Goal: Navigation & Orientation: Find specific page/section

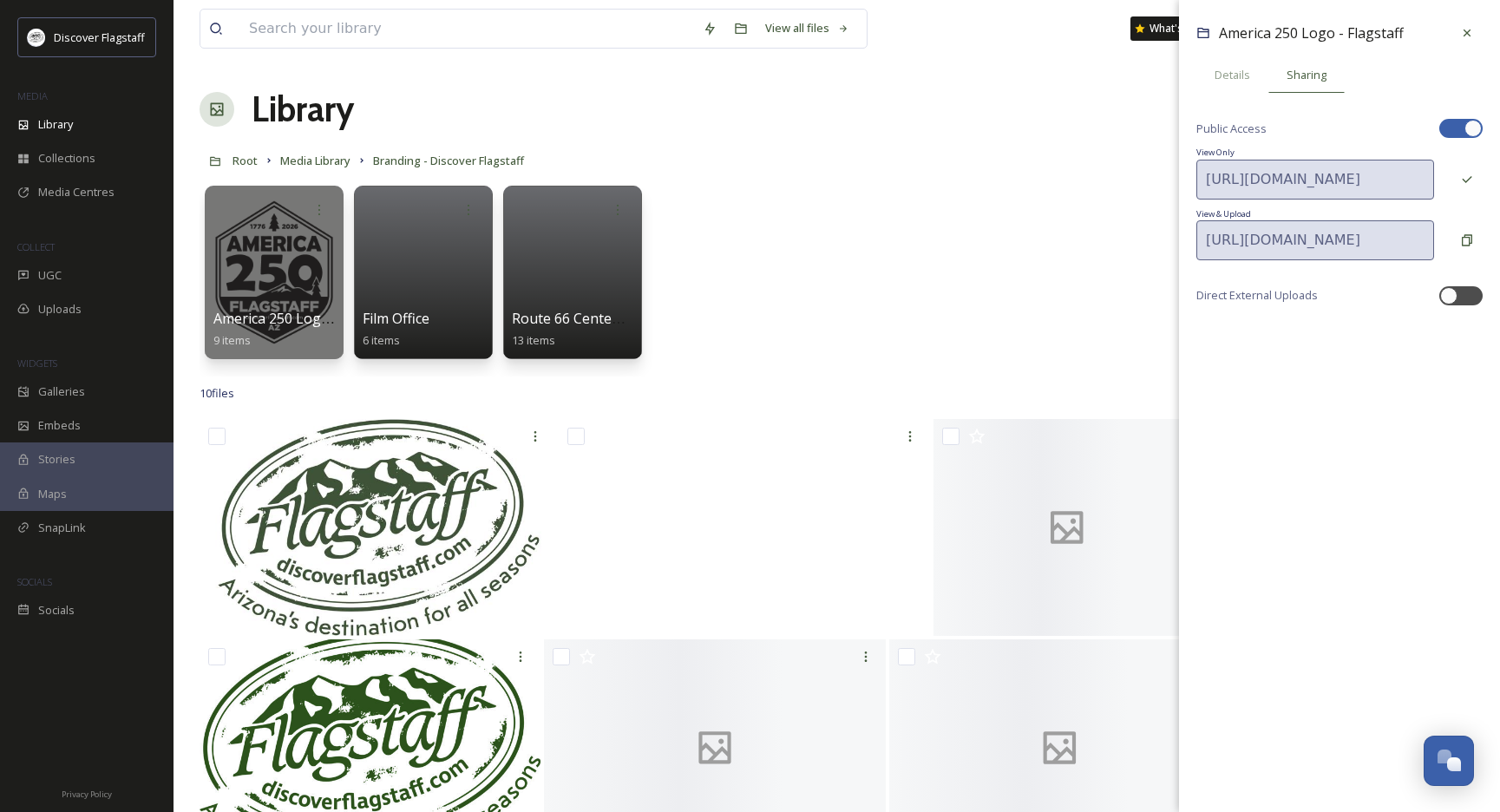
click at [1466, 27] on icon at bounding box center [1467, 33] width 14 height 14
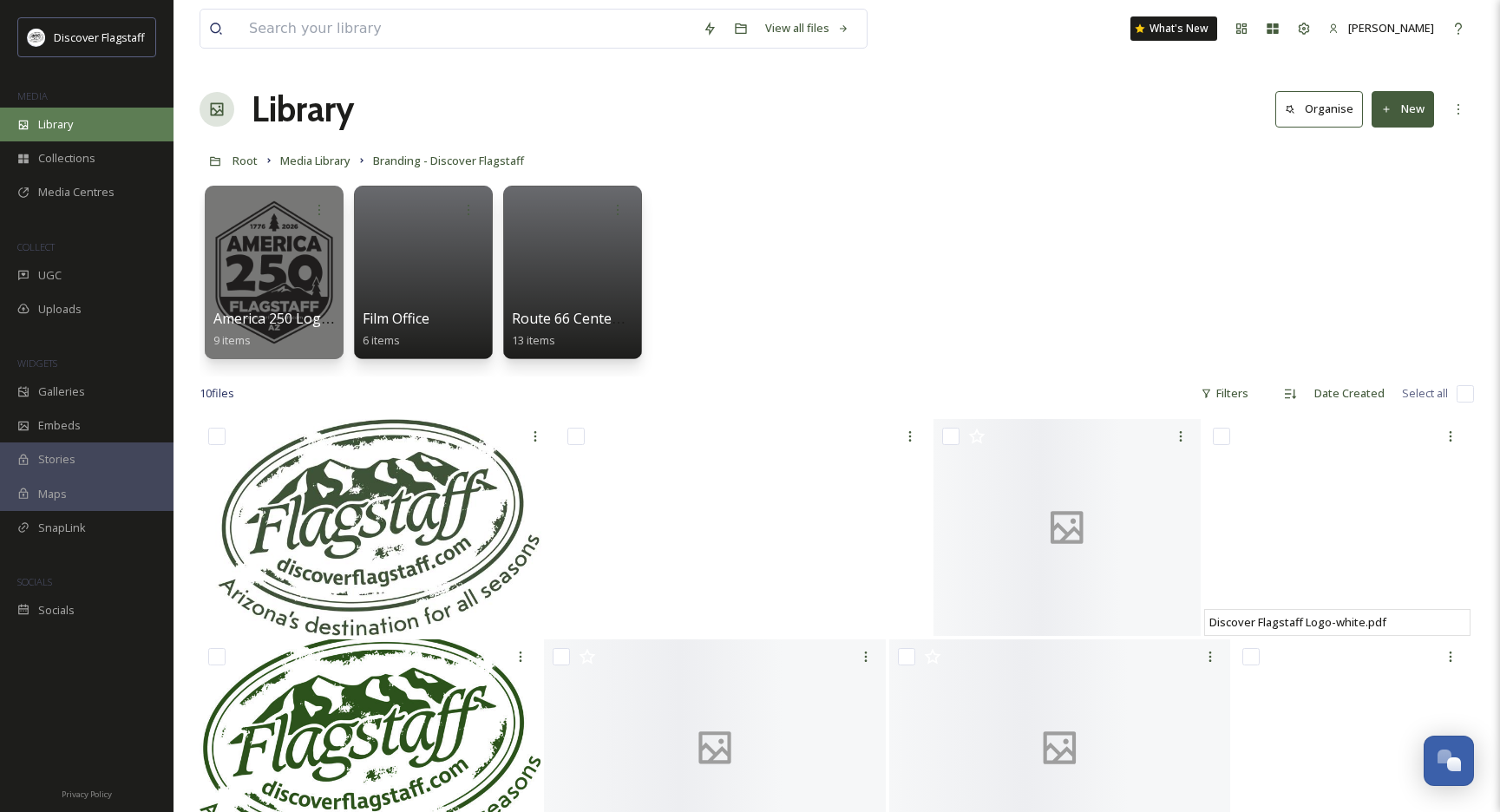
click at [87, 123] on div "Library" at bounding box center [86, 124] width 173 height 34
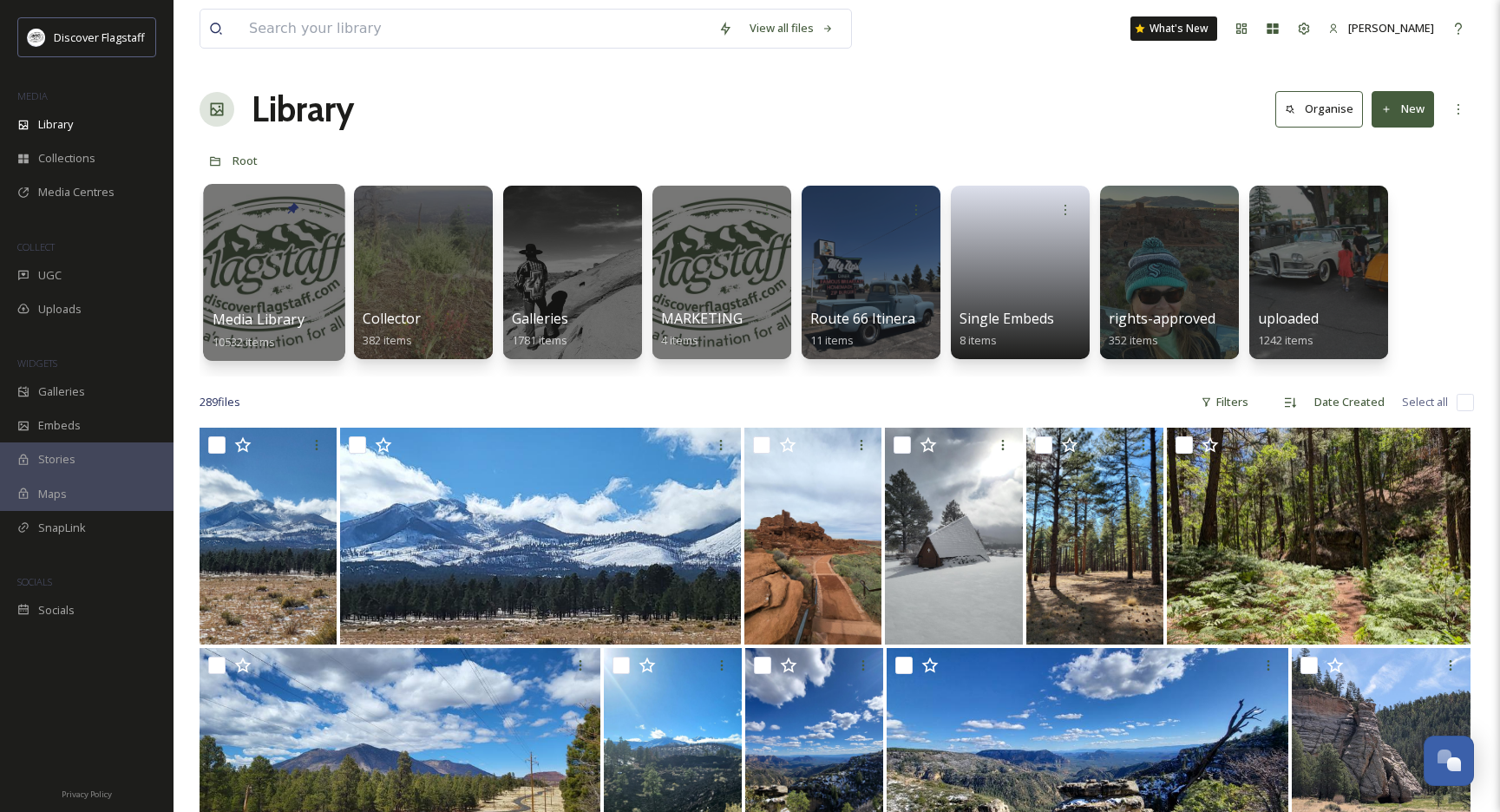
click at [294, 270] on div at bounding box center [274, 272] width 141 height 177
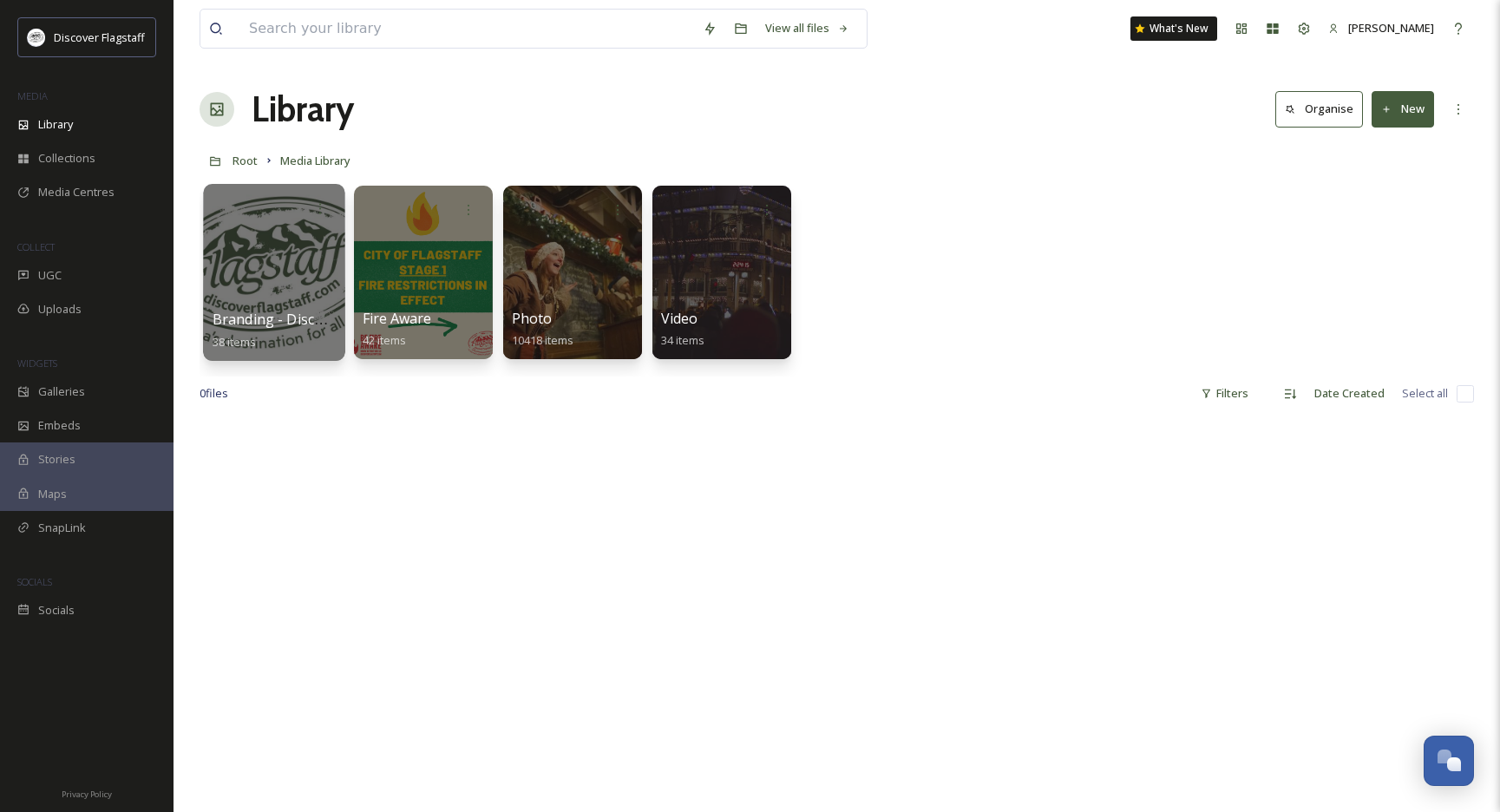
click at [288, 262] on div at bounding box center [274, 272] width 141 height 177
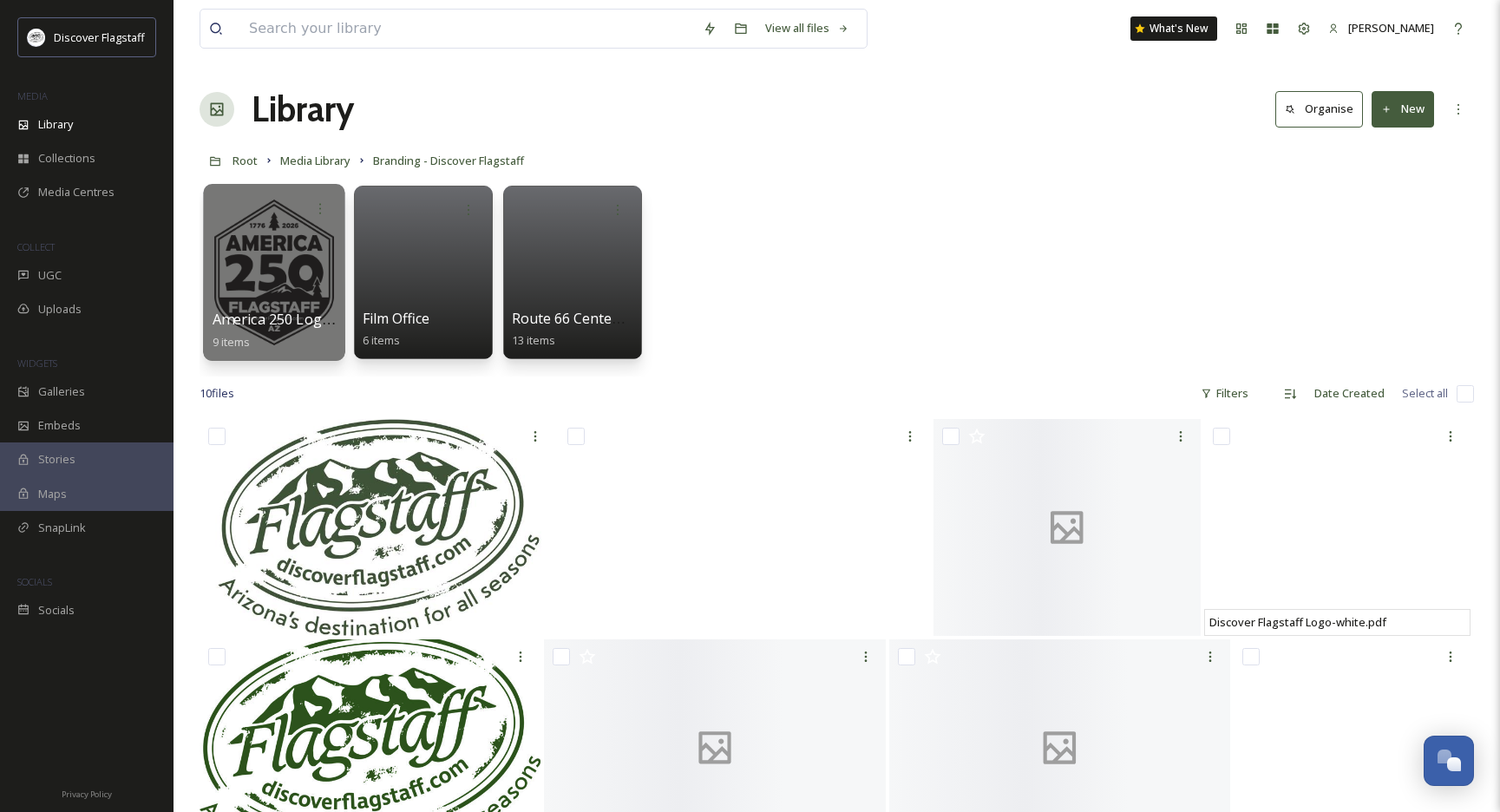
click at [272, 280] on div at bounding box center [274, 272] width 141 height 177
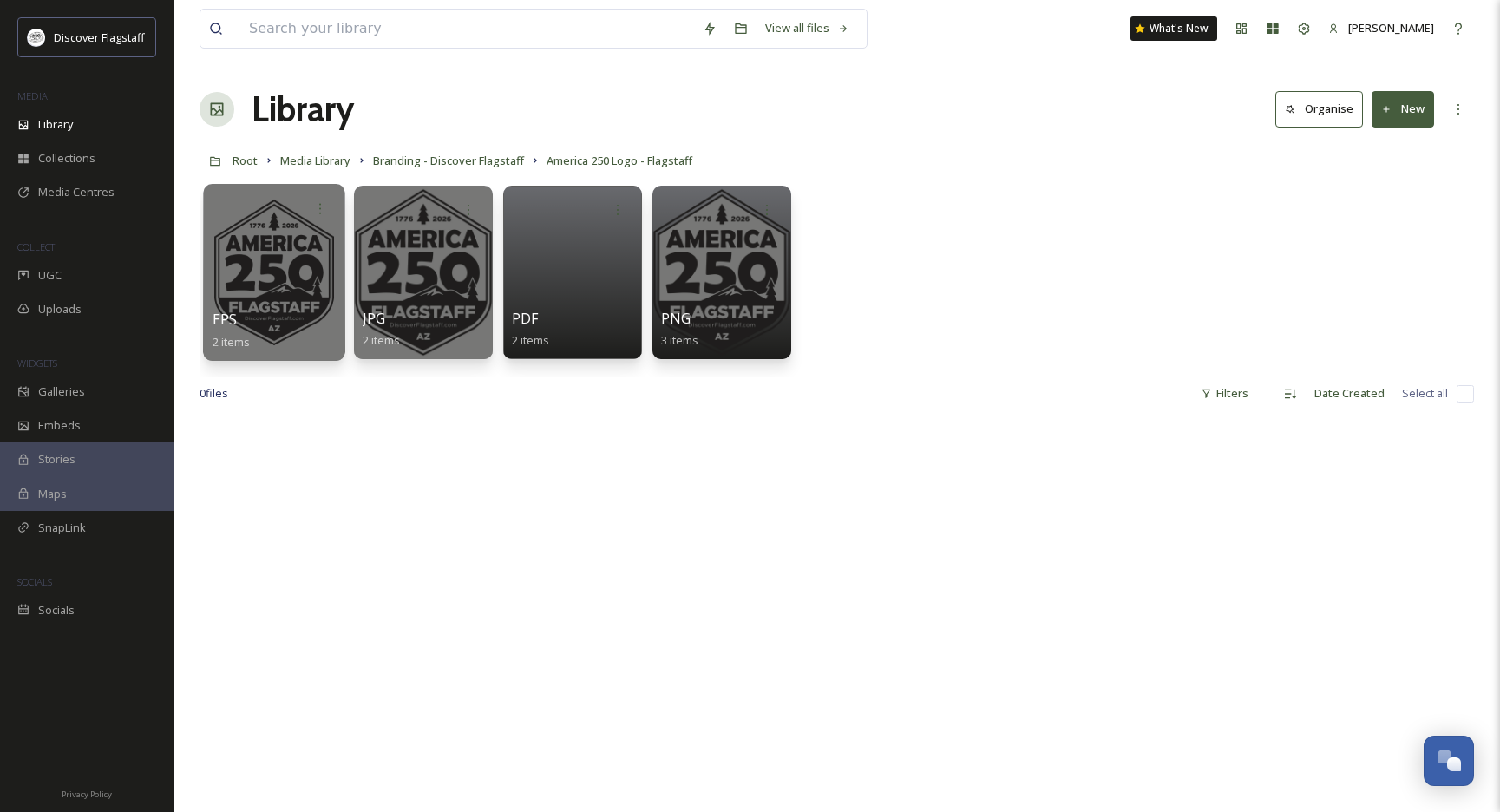
click at [283, 295] on div at bounding box center [274, 272] width 141 height 177
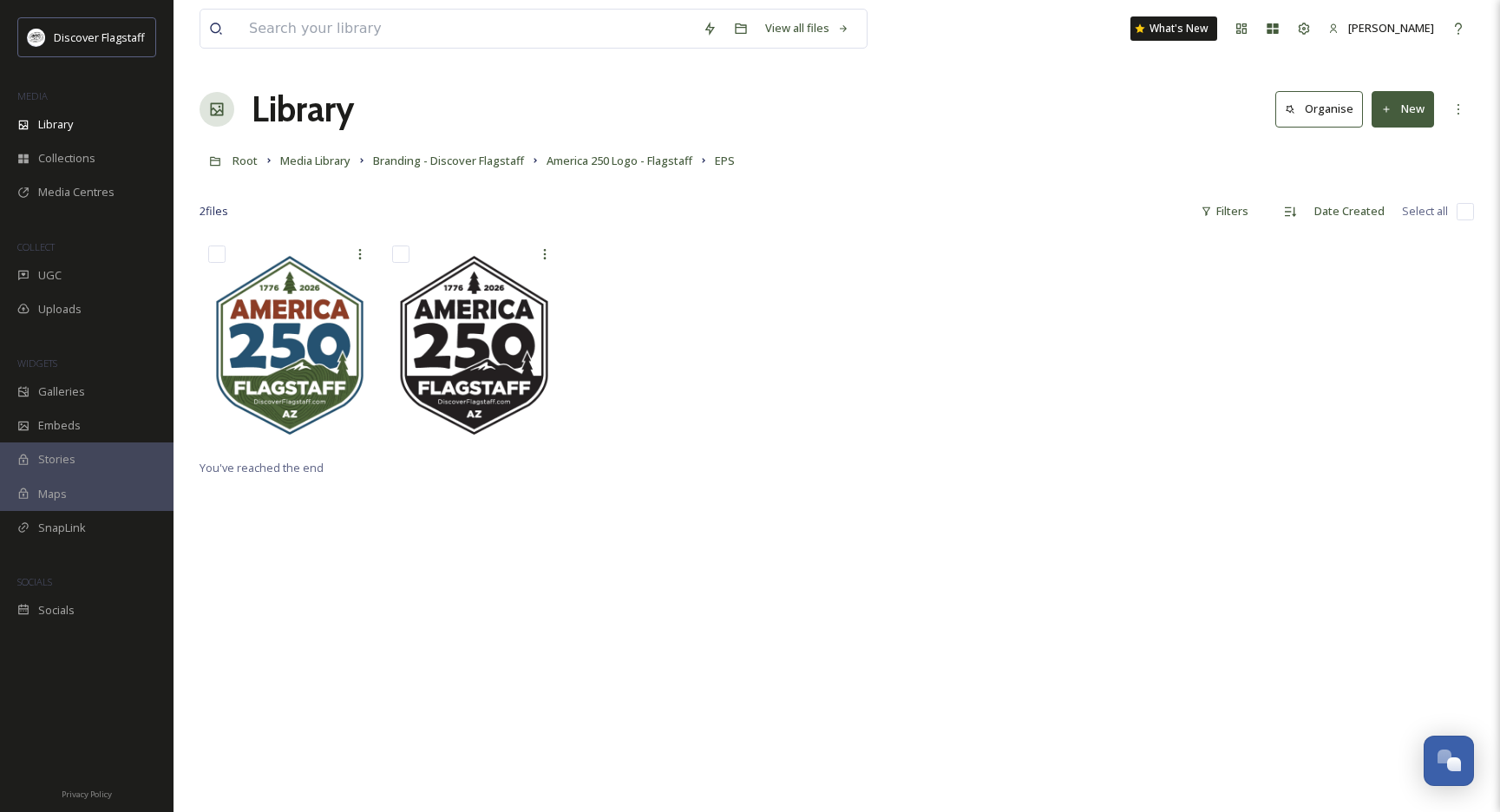
click at [615, 311] on div at bounding box center [836, 346] width 1274 height 220
click at [641, 165] on span "America 250 Logo - Flagstaff" at bounding box center [619, 161] width 145 height 16
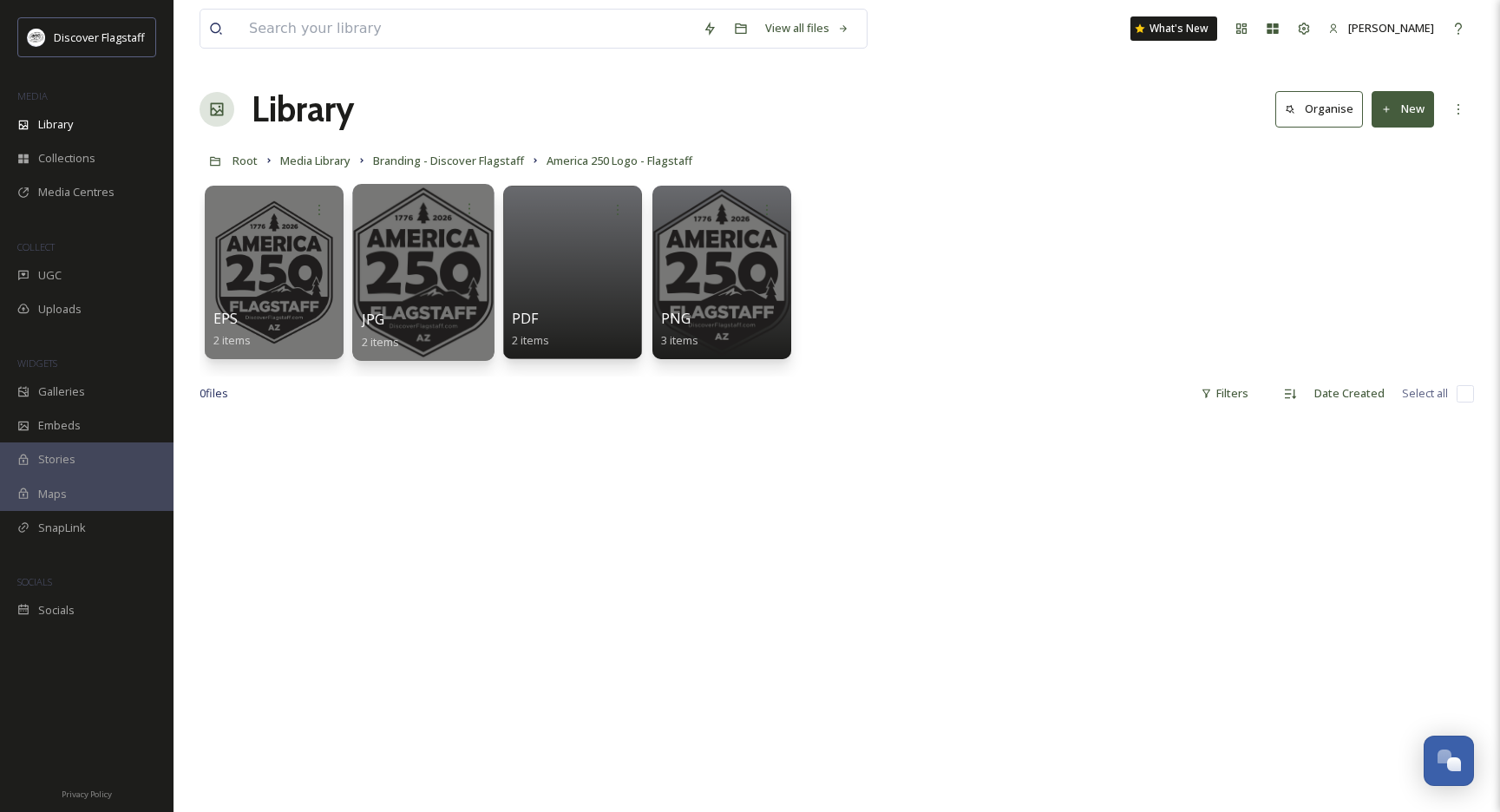
click at [453, 279] on div at bounding box center [423, 272] width 141 height 177
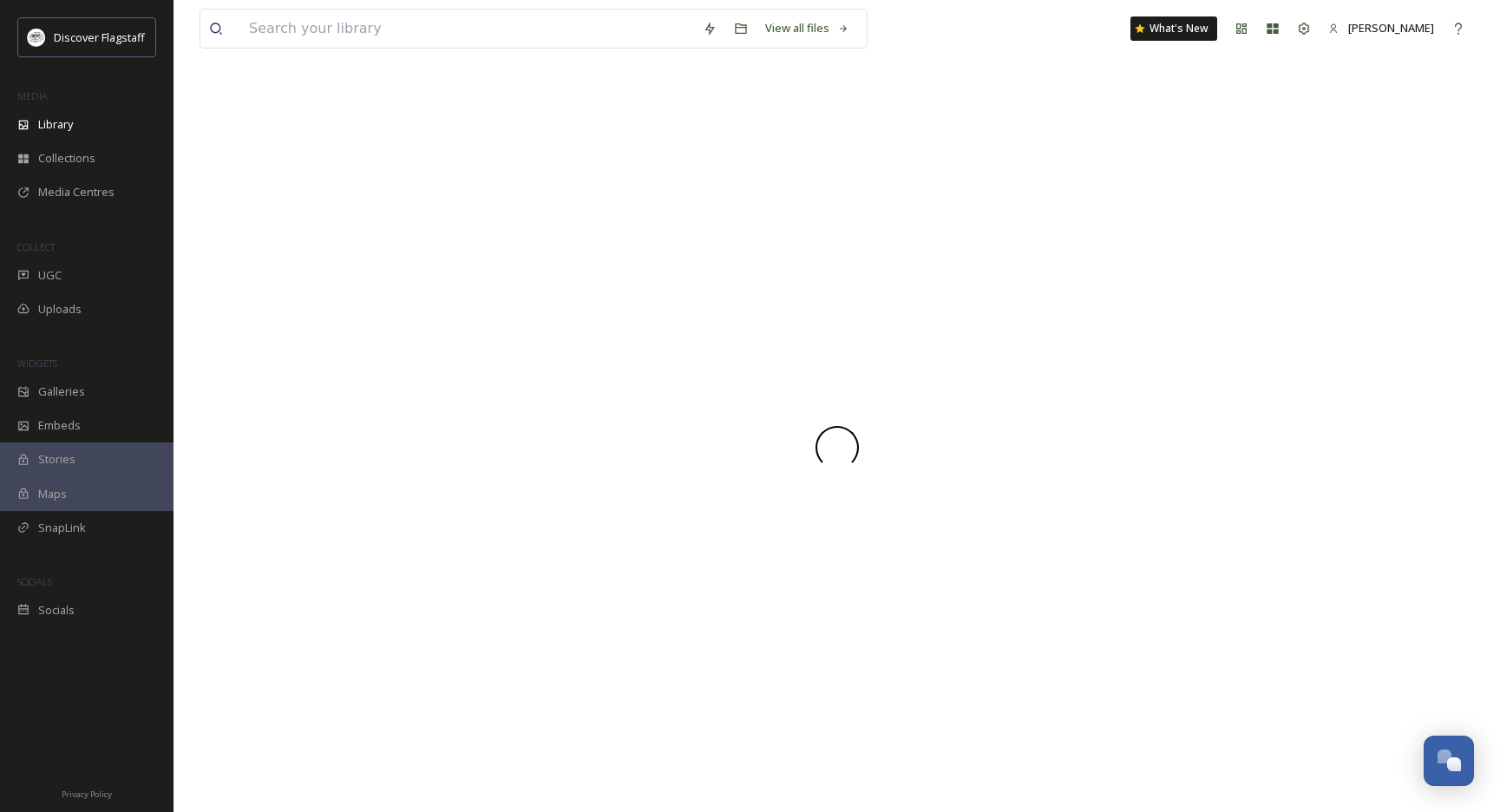
click at [452, 279] on div at bounding box center [836, 448] width 1274 height 729
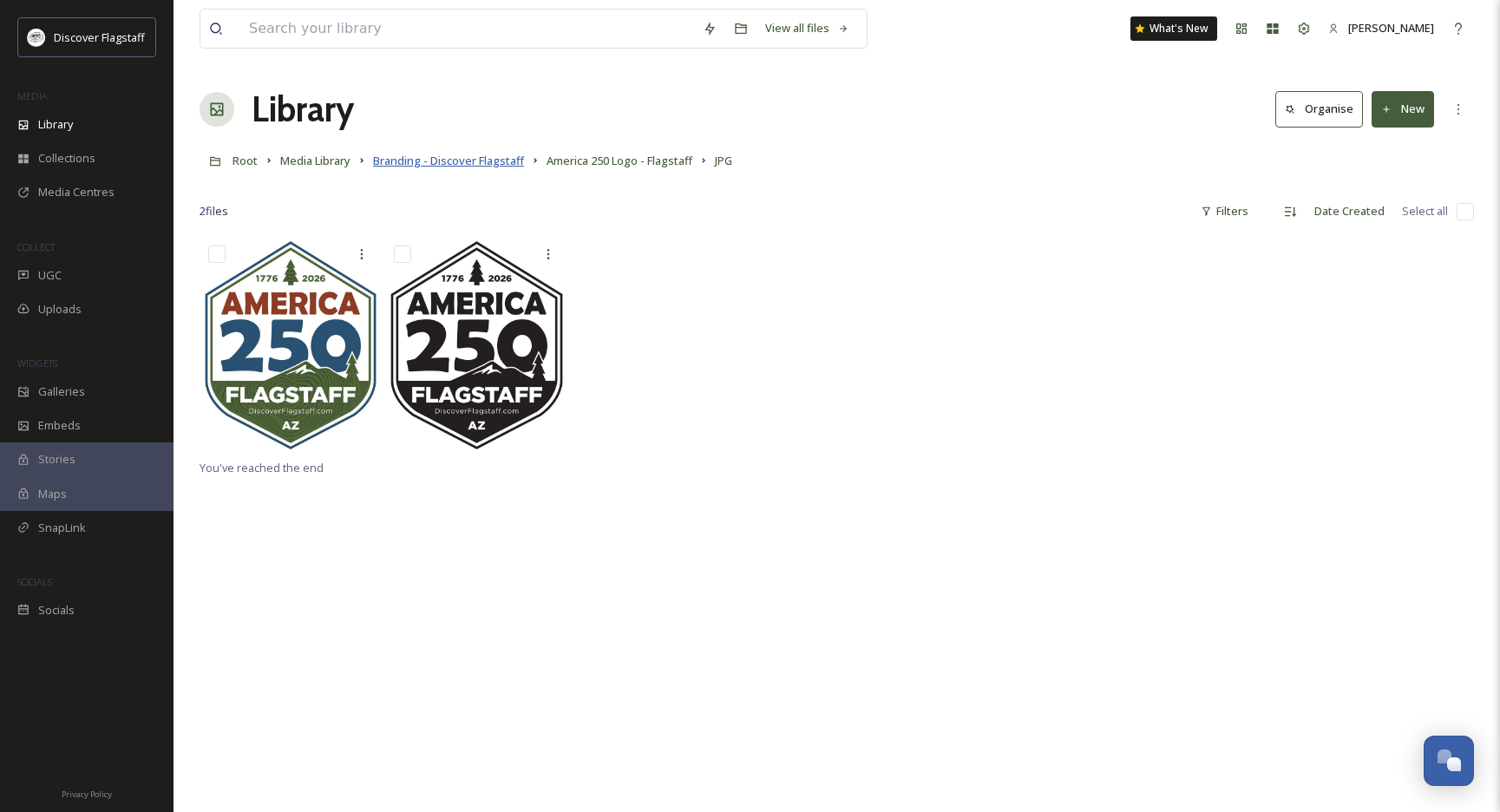
click at [502, 166] on span "Branding - Discover Flagstaff" at bounding box center [449, 161] width 151 height 16
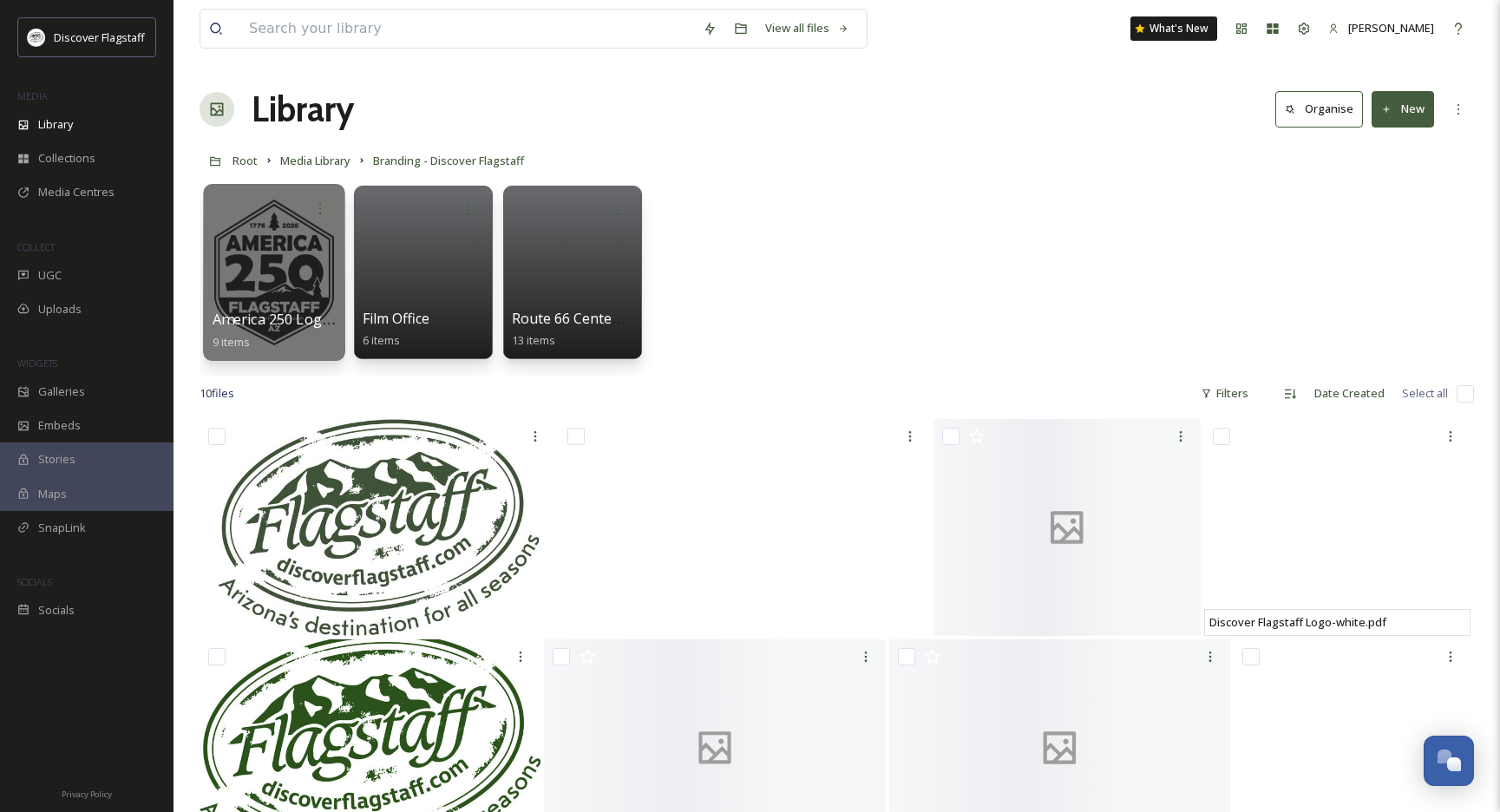
click at [340, 277] on div at bounding box center [274, 272] width 141 height 177
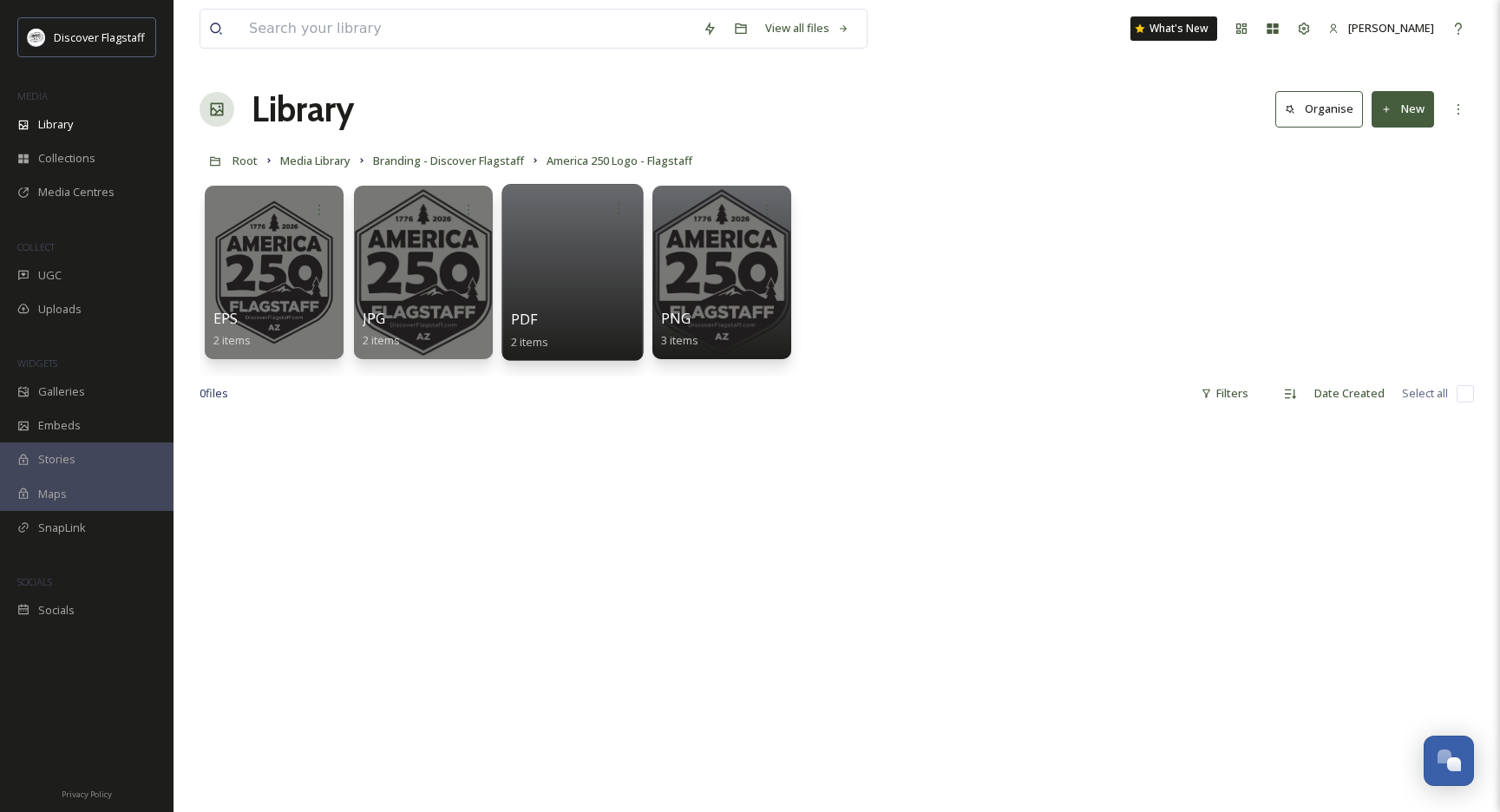
click at [544, 308] on div at bounding box center [573, 272] width 141 height 177
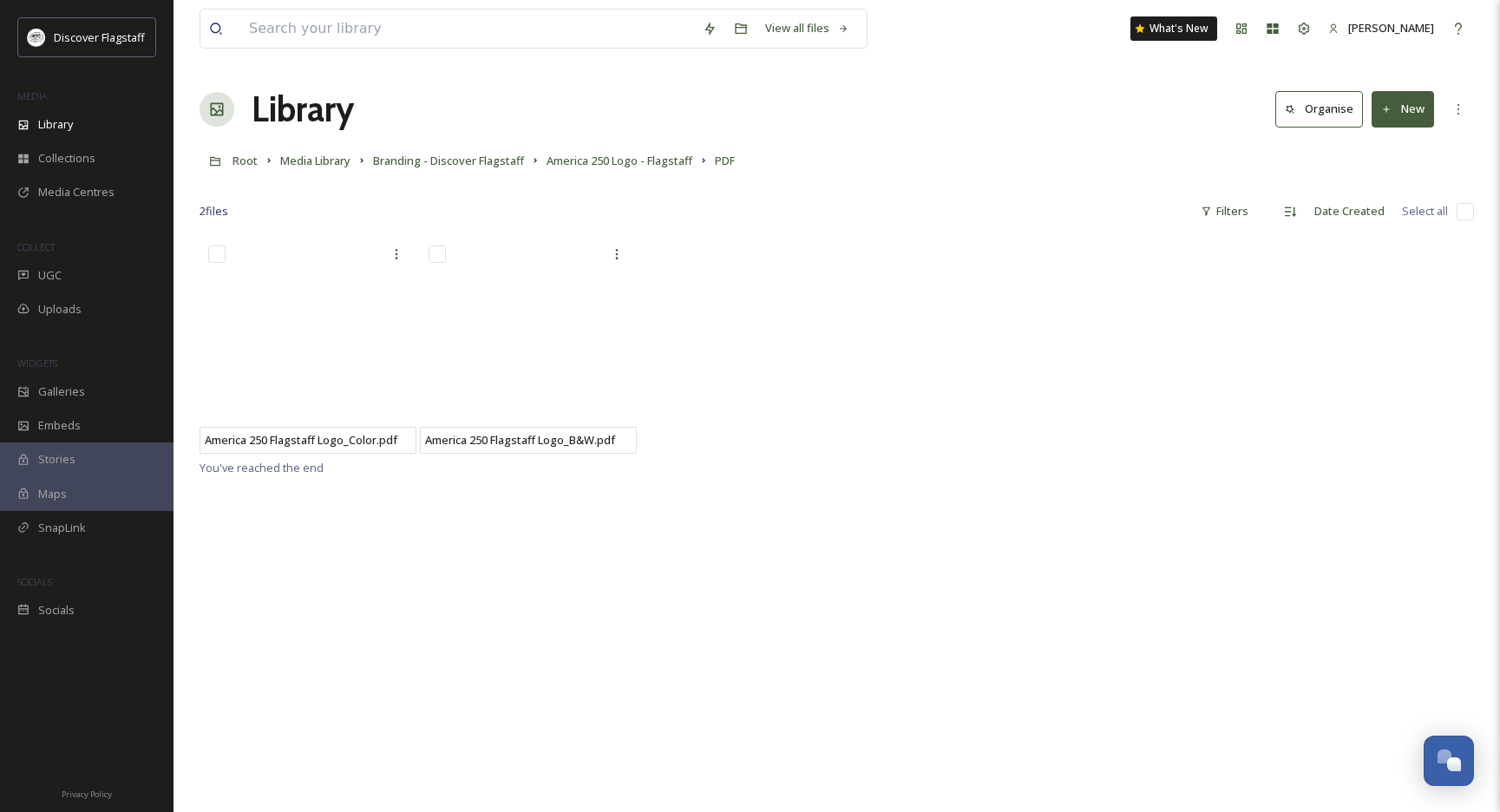
click at [333, 495] on div "America 250 Flagstaff Logo_Color.pdf America 250 Flagstaff Logo_B&W.pdf You've …" at bounding box center [836, 642] width 1274 height 812
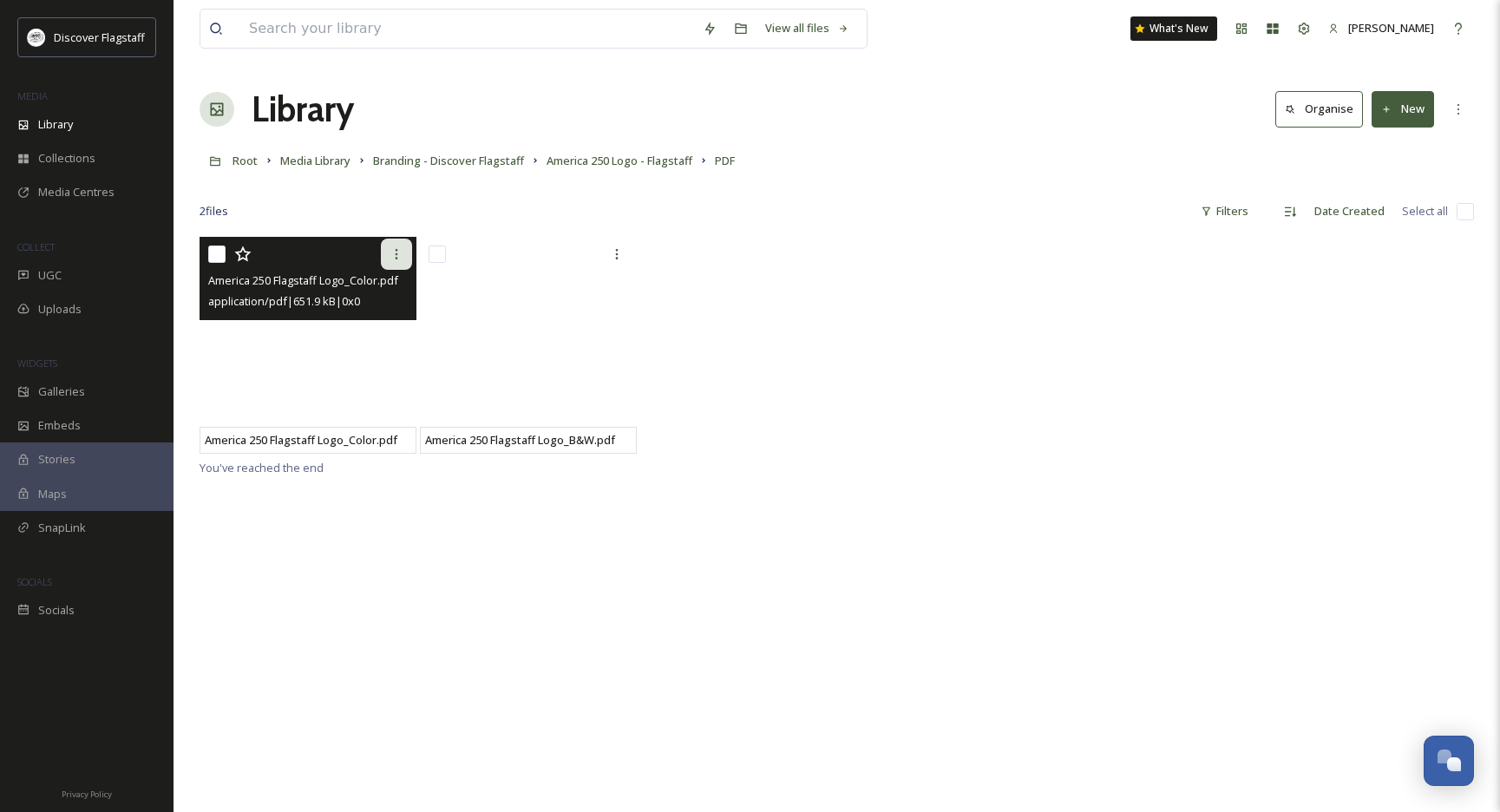
click at [394, 253] on icon at bounding box center [396, 254] width 14 height 14
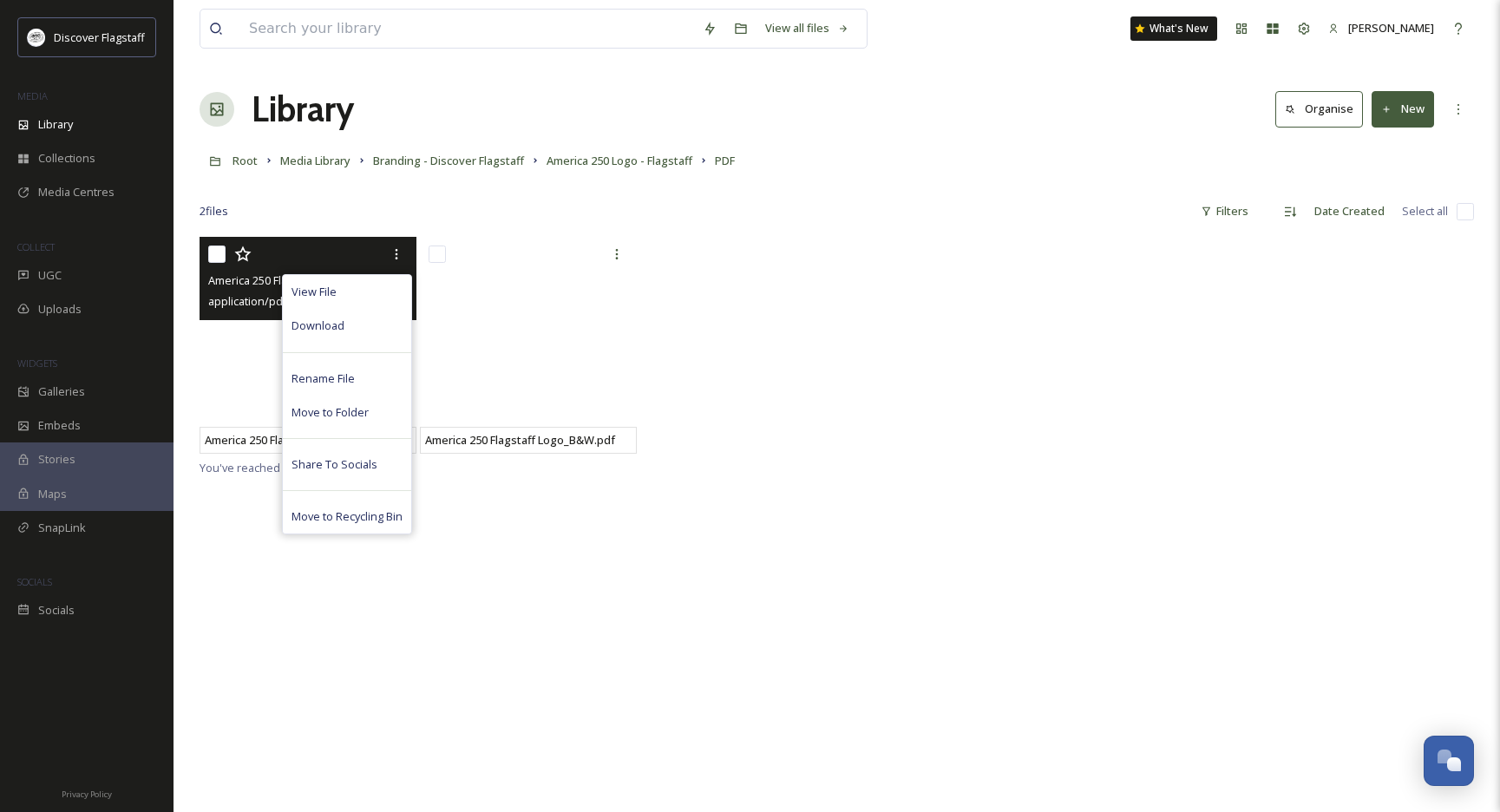
click at [277, 241] on div "View File Download Rename File Move to Folder Share To Socials Move to Recyclin…" at bounding box center [310, 254] width 203 height 31
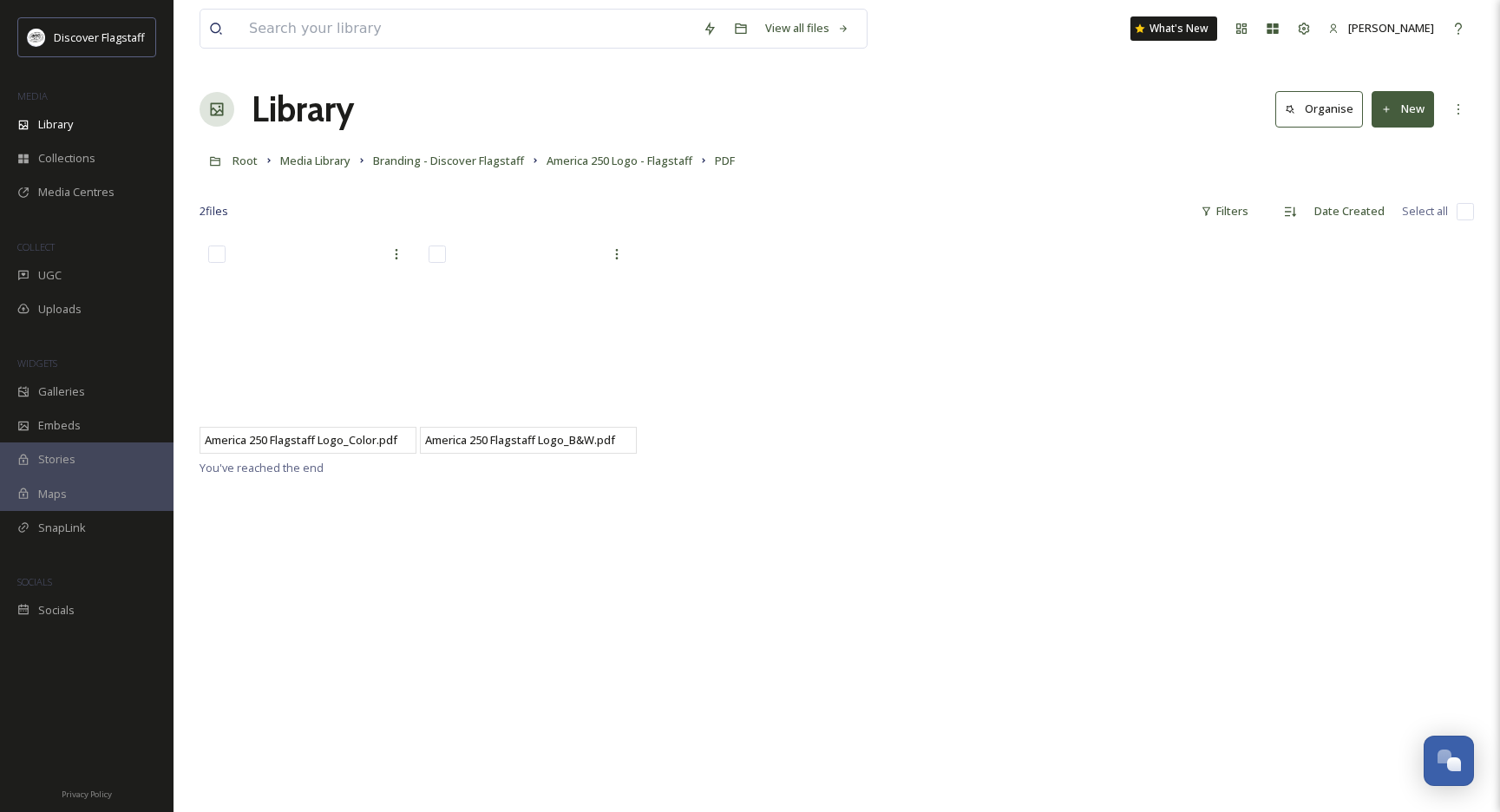
click at [785, 358] on div "America 250 Flagstaff Logo_Color.pdf America 250 Flagstaff Logo_B&W.pdf" at bounding box center [836, 346] width 1274 height 220
drag, startPoint x: 610, startPoint y: 193, endPoint x: 628, endPoint y: 171, distance: 28.4
click at [610, 193] on div at bounding box center [836, 186] width 1274 height 17
click at [675, 297] on div "America 250 Flagstaff Logo_Color.pdf America 250 Flagstaff Logo_B&W.pdf" at bounding box center [836, 346] width 1274 height 220
click at [631, 157] on span "America 250 Logo - Flagstaff" at bounding box center [619, 161] width 145 height 16
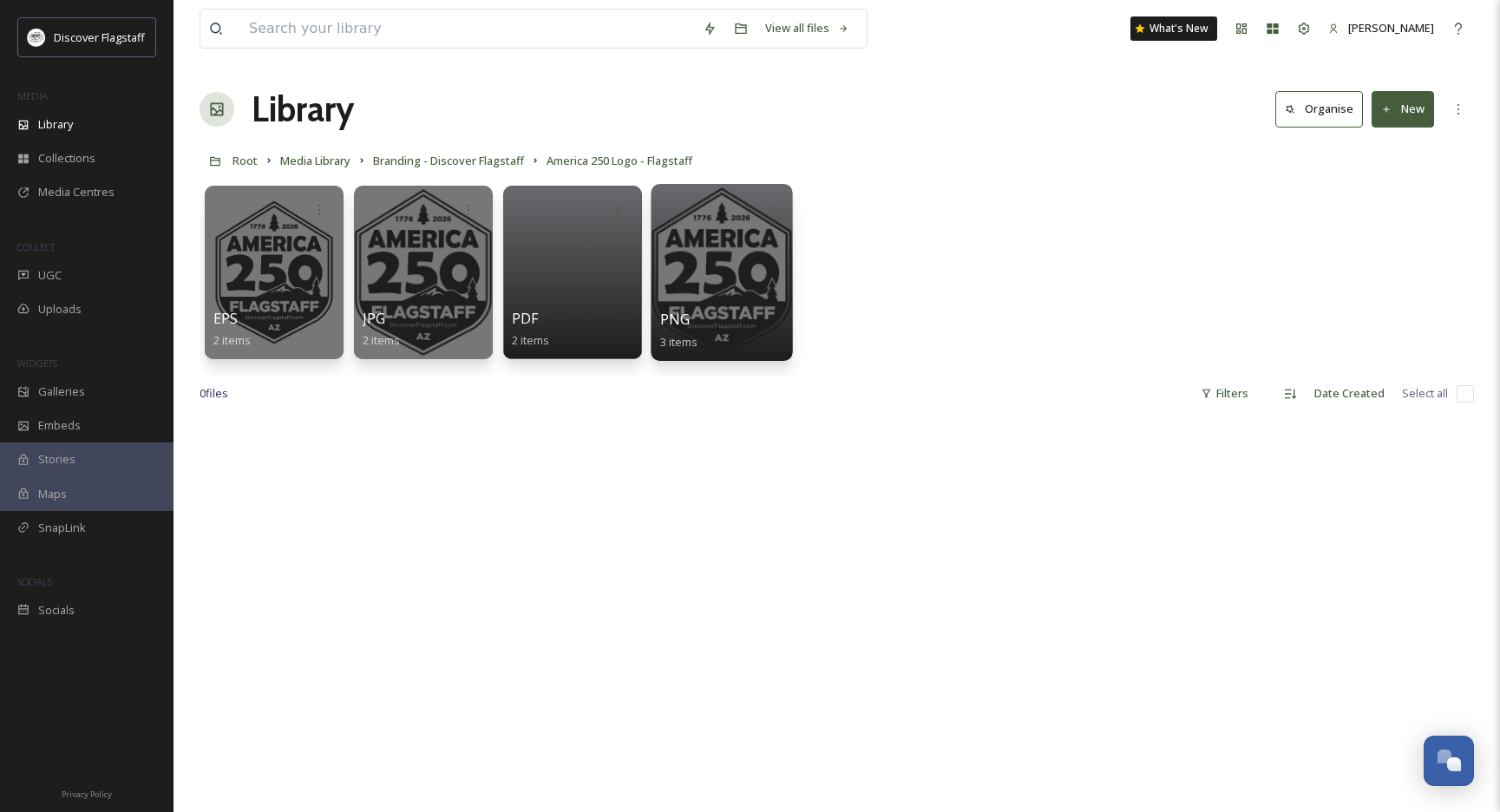
click at [726, 303] on div at bounding box center [722, 272] width 141 height 177
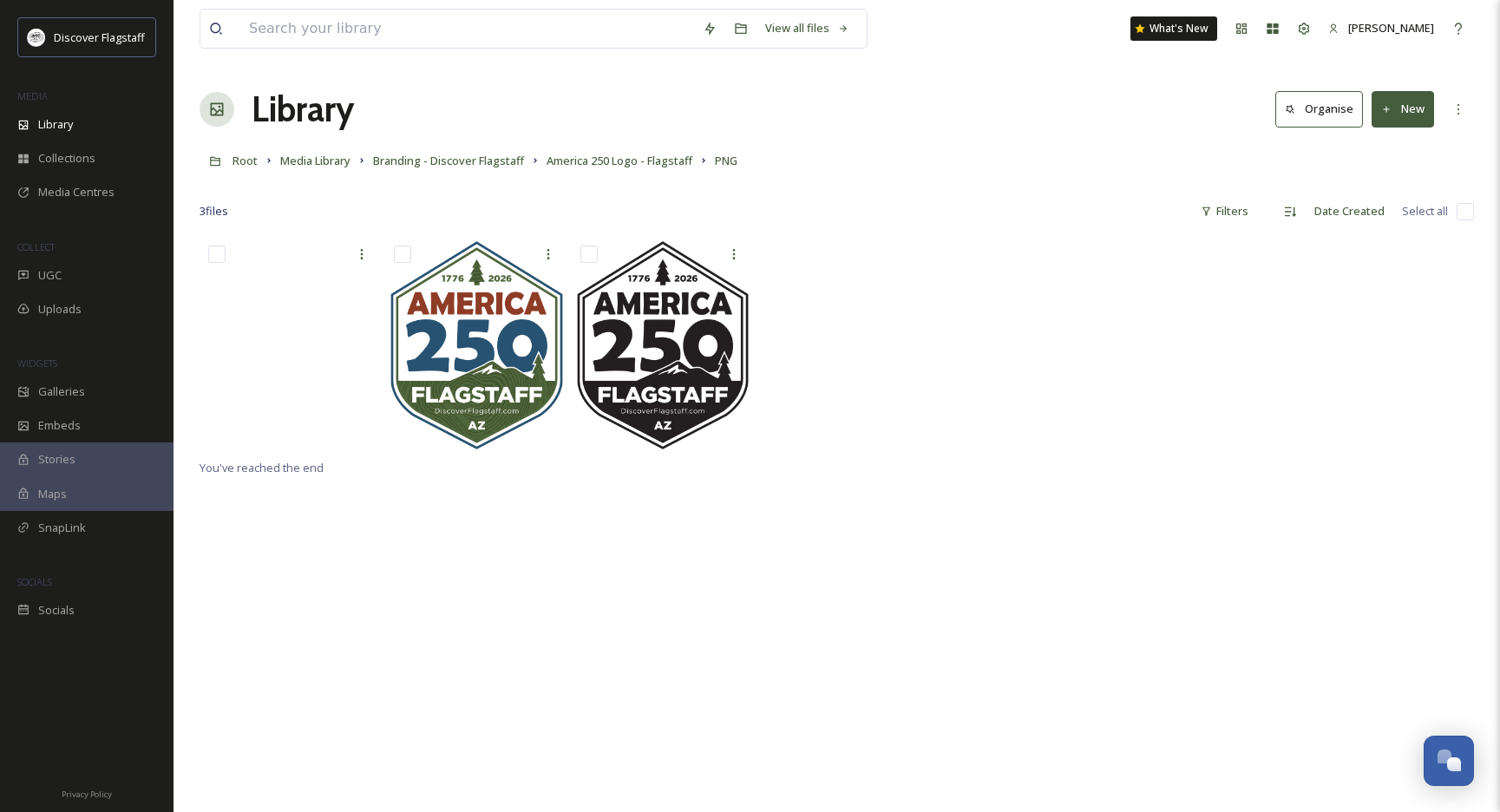
click at [807, 356] on div at bounding box center [836, 346] width 1274 height 220
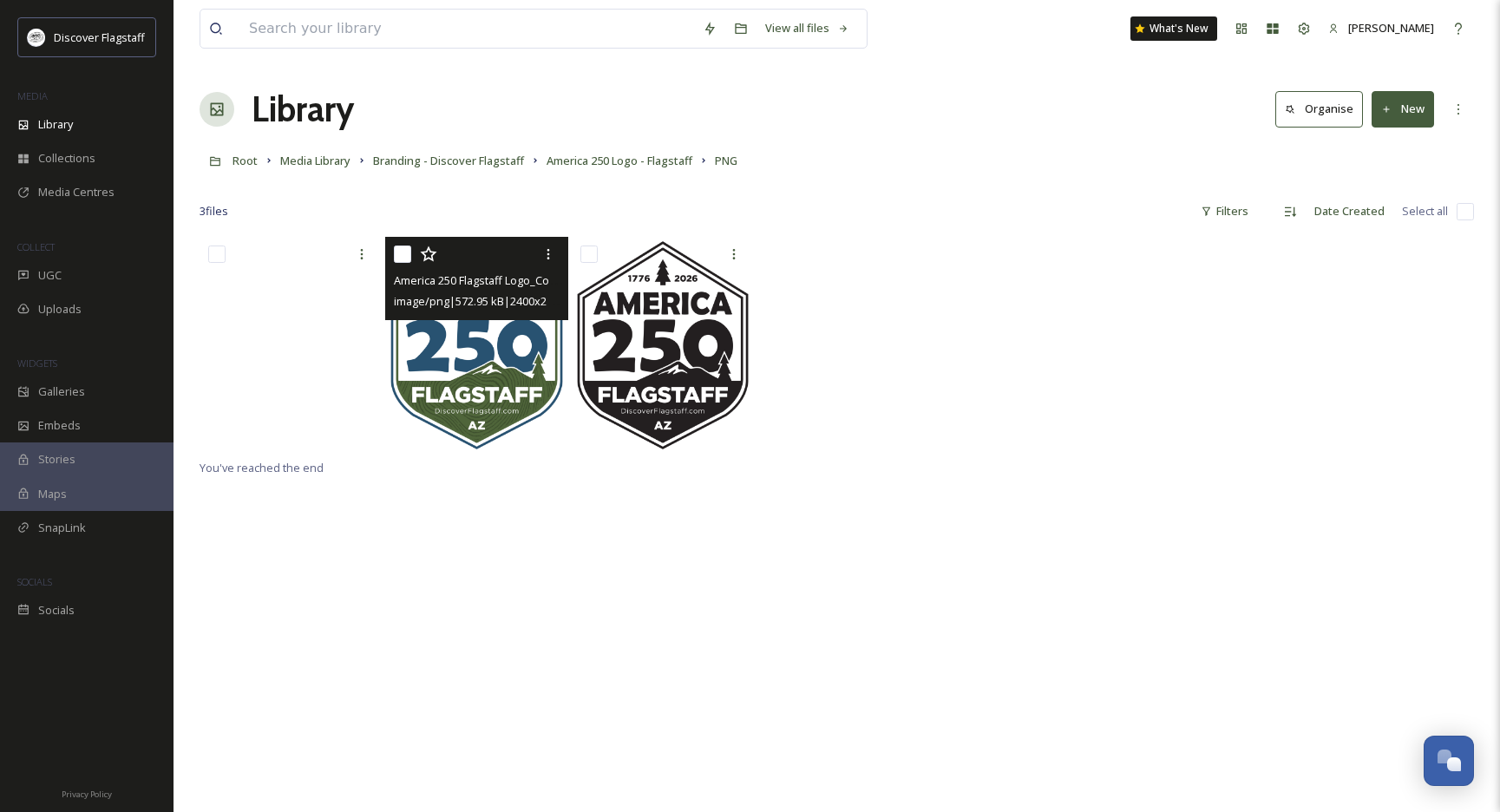
click at [419, 345] on img at bounding box center [477, 345] width 182 height 217
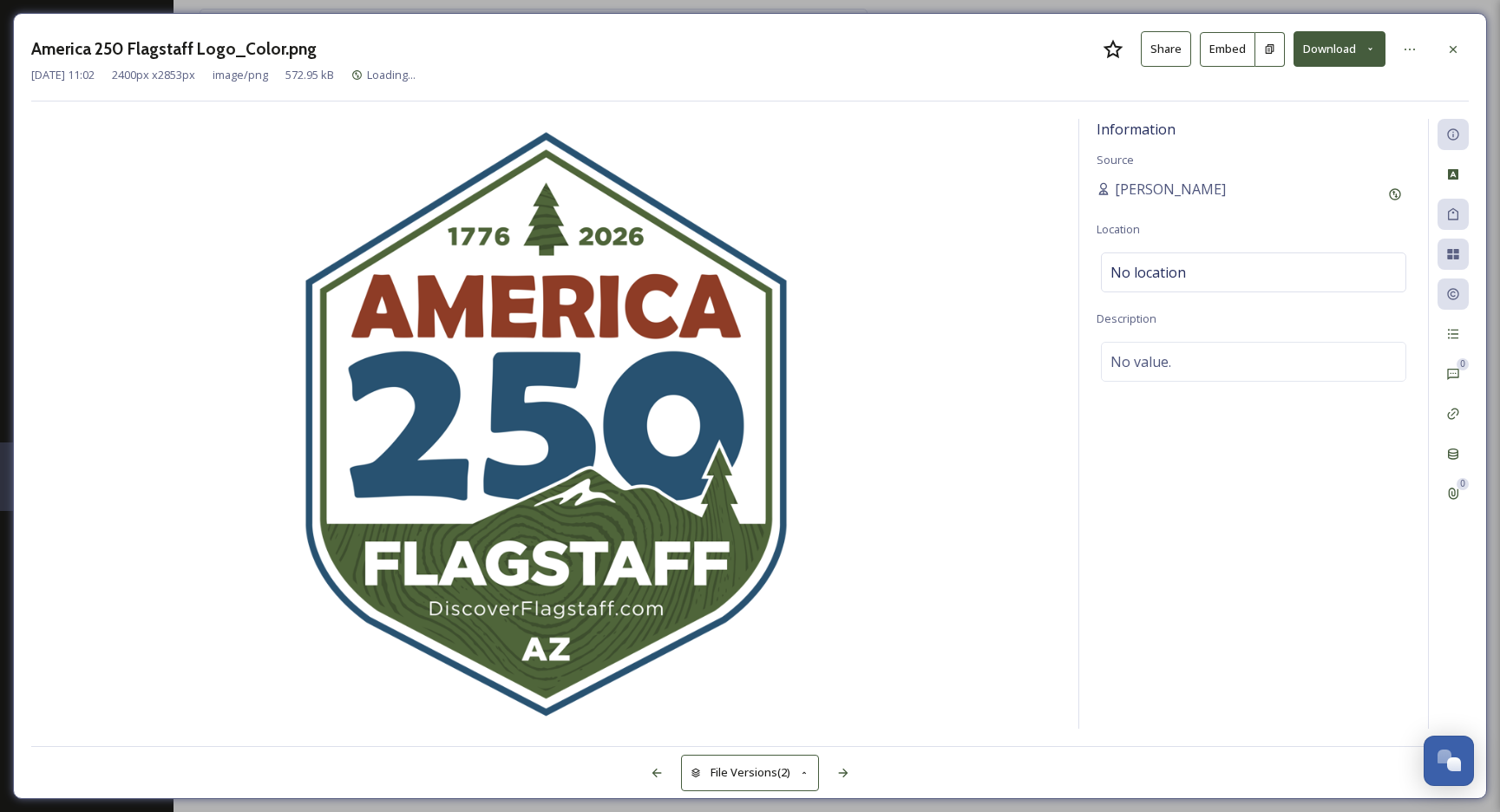
click at [419, 346] on img at bounding box center [546, 424] width 1030 height 609
click at [1450, 48] on icon at bounding box center [1453, 49] width 14 height 14
